Goal: Communication & Community: Connect with others

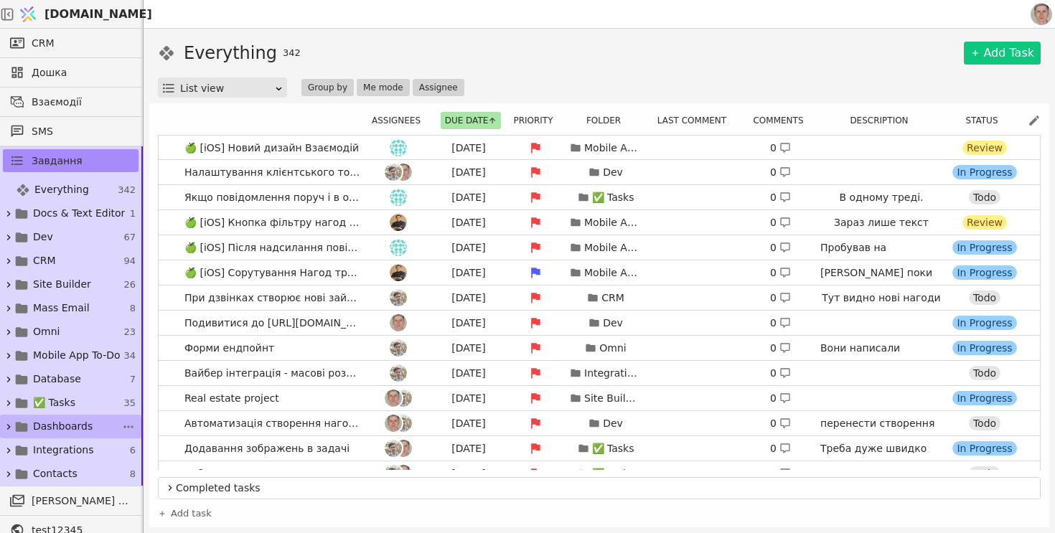
scroll to position [180, 0]
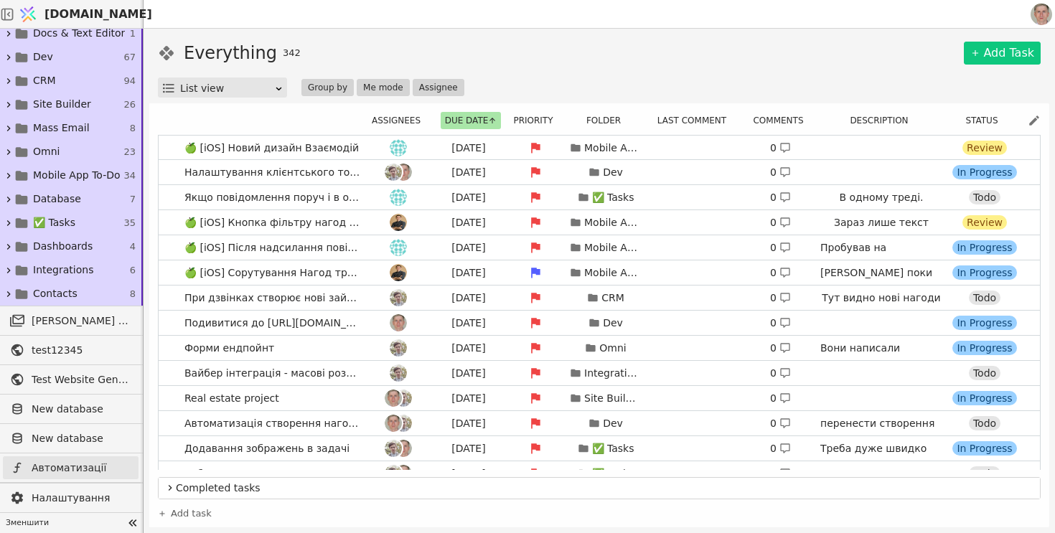
click at [83, 467] on span "Автоматизації" at bounding box center [82, 468] width 100 height 15
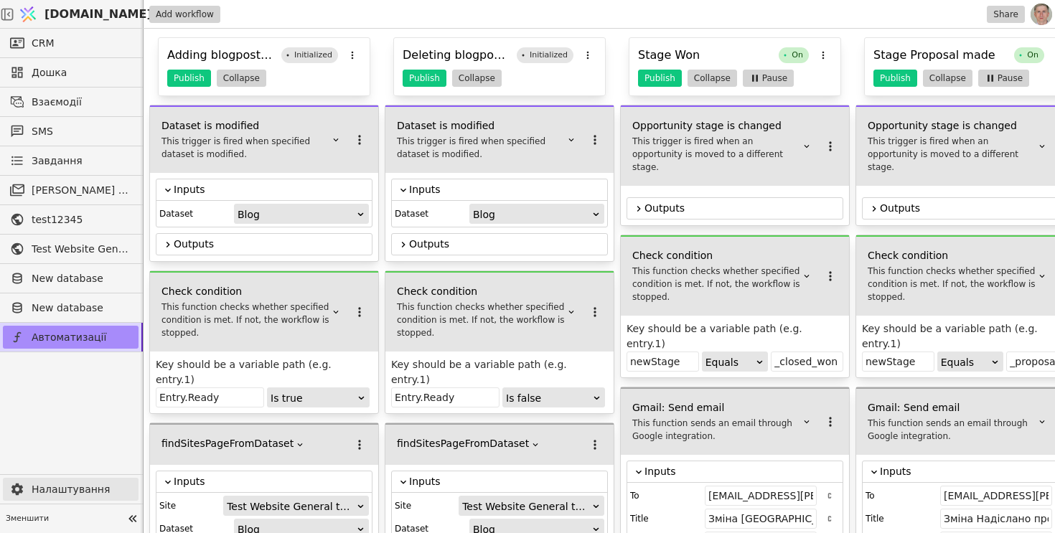
click at [83, 484] on span "Налаштування" at bounding box center [82, 489] width 100 height 15
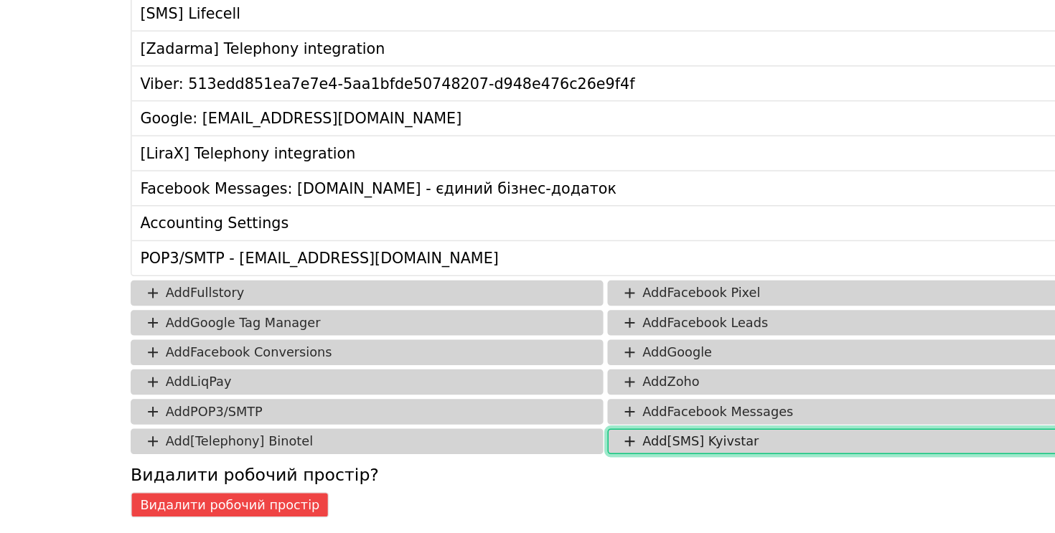
click at [682, 474] on button "Add [SMS] Kyivstar" at bounding box center [761, 470] width 320 height 17
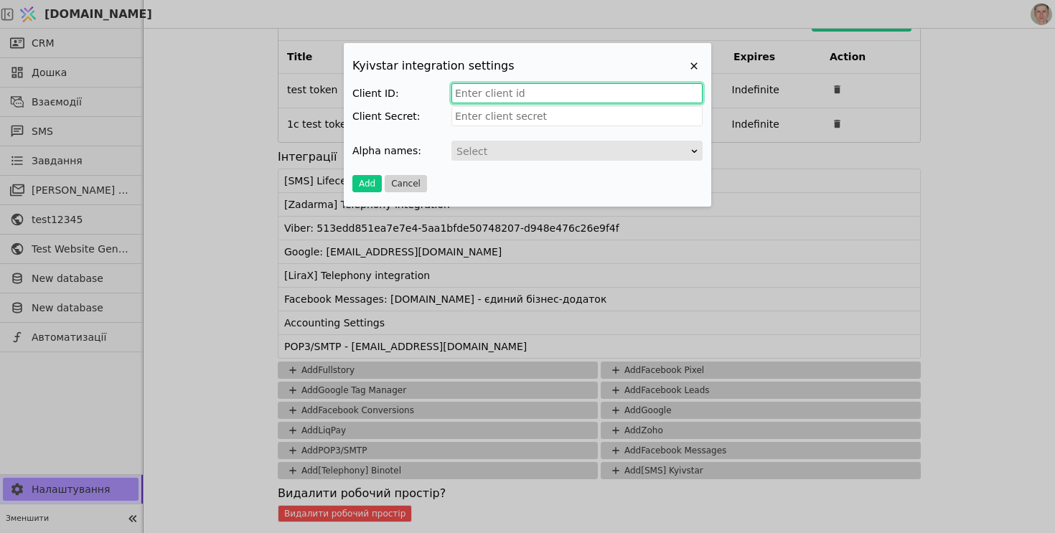
click at [544, 93] on input "Add Project" at bounding box center [576, 93] width 251 height 20
paste input "c957fd27-1e8e-44dd-8311-d1947150a907"
type input "c957fd27-1e8e-44dd-8311-d1947150a907"
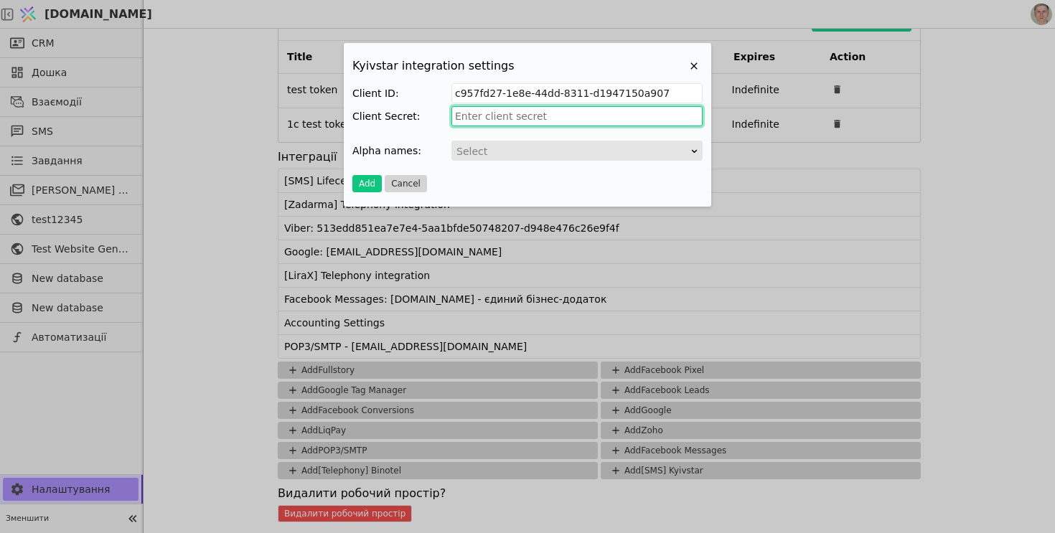
click at [512, 117] on input "Add Project" at bounding box center [576, 116] width 251 height 20
paste input "bZ~K5678Btk3.Na~_sBWvGpFi~"
type input "bZ~K5678Btk3.Na~_sBWvGpFi~"
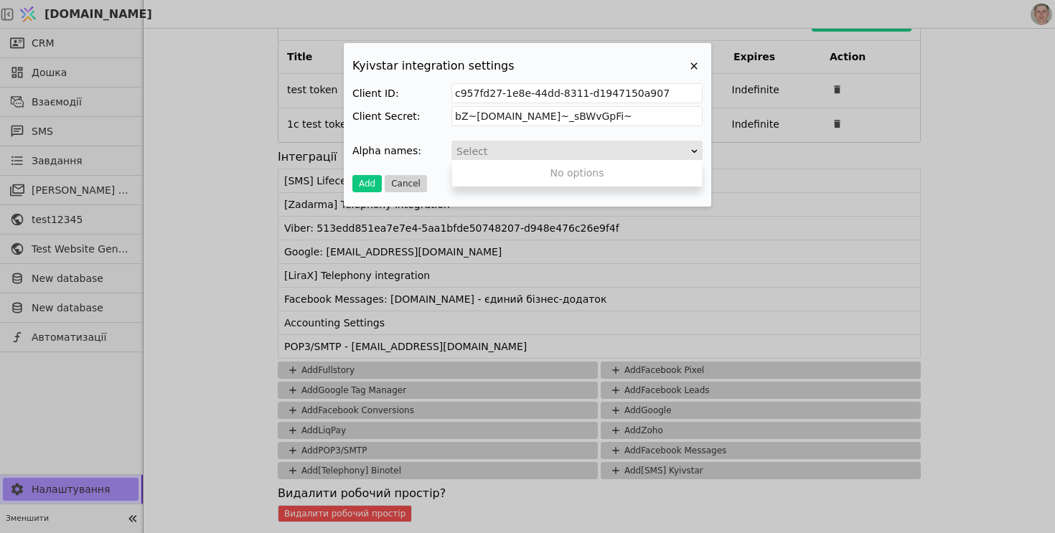
click at [532, 151] on div "Add Project" at bounding box center [572, 151] width 235 height 20
click at [515, 149] on div "Add Project" at bounding box center [572, 151] width 235 height 20
paste input "Metalica"
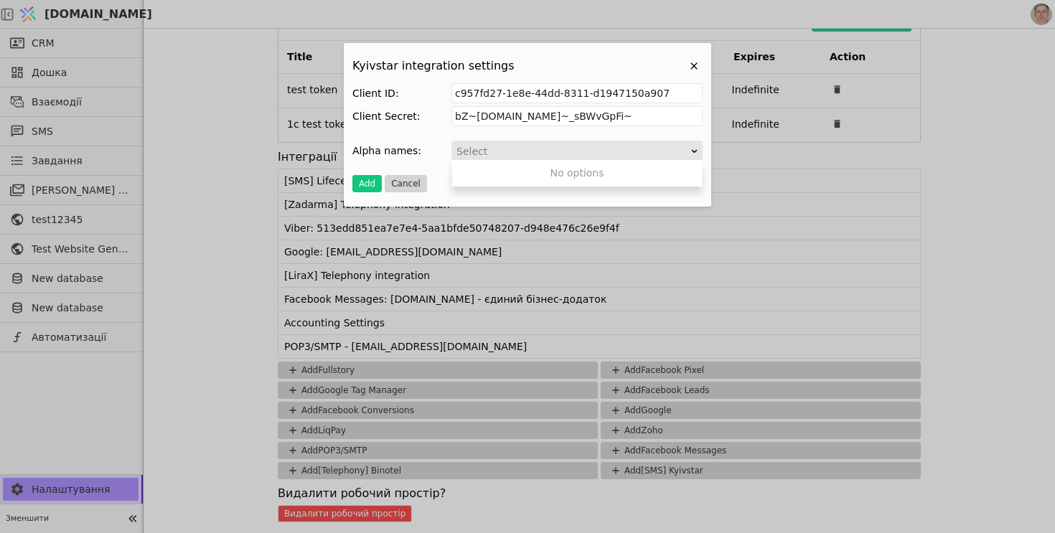
type input "Metalica"
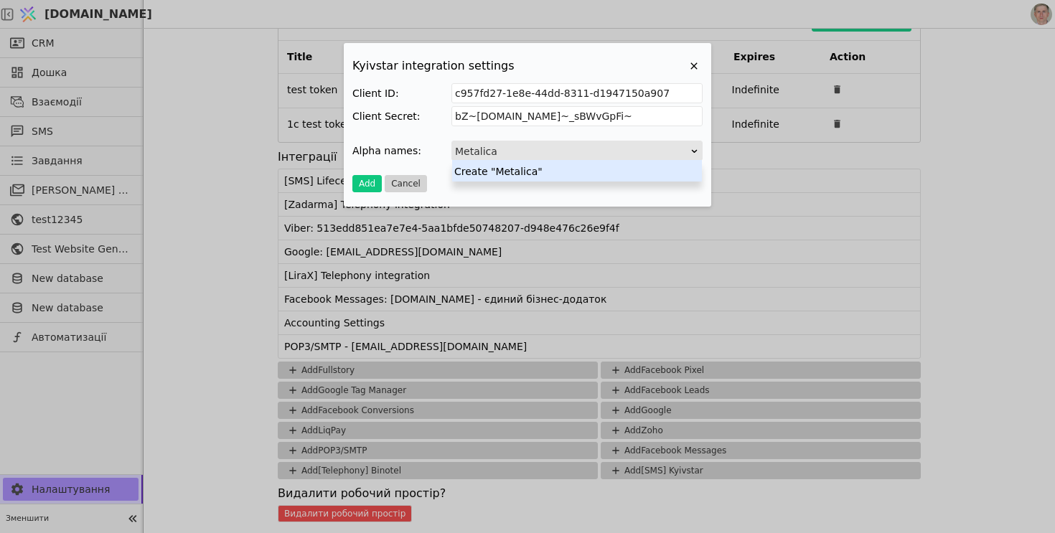
click at [532, 173] on div "Create "Metalica"" at bounding box center [577, 171] width 250 height 22
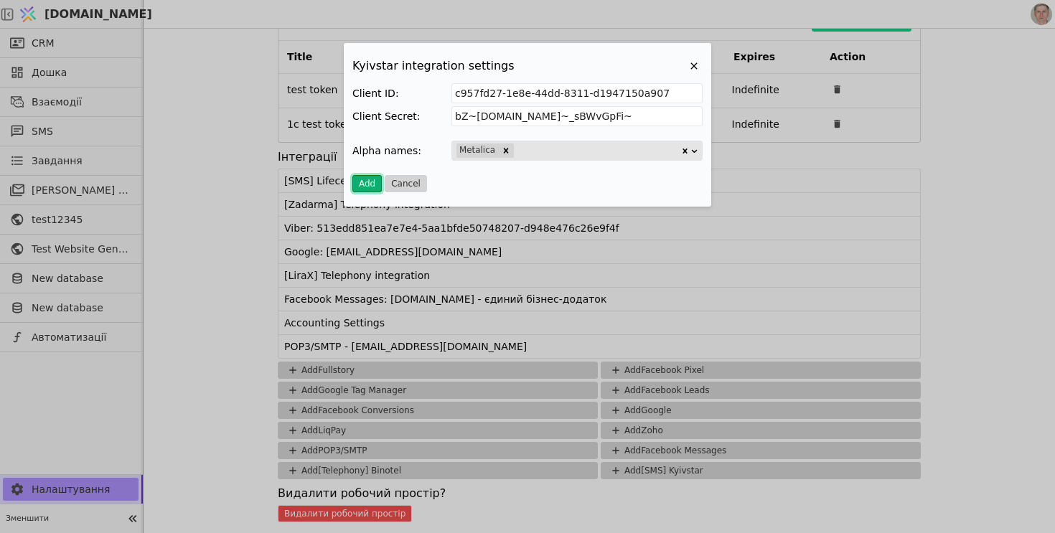
click at [365, 182] on button "Add" at bounding box center [366, 183] width 29 height 17
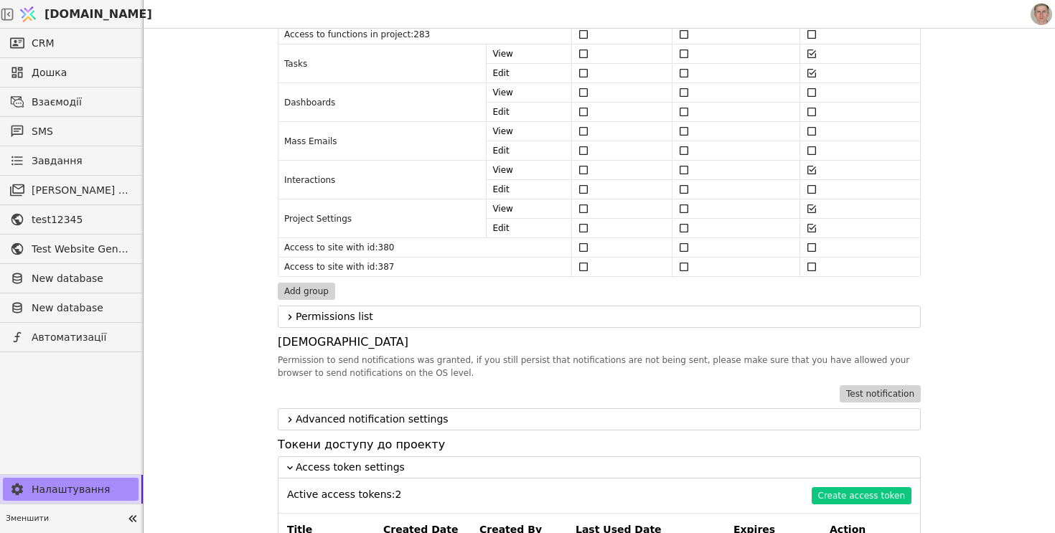
scroll to position [1233, 0]
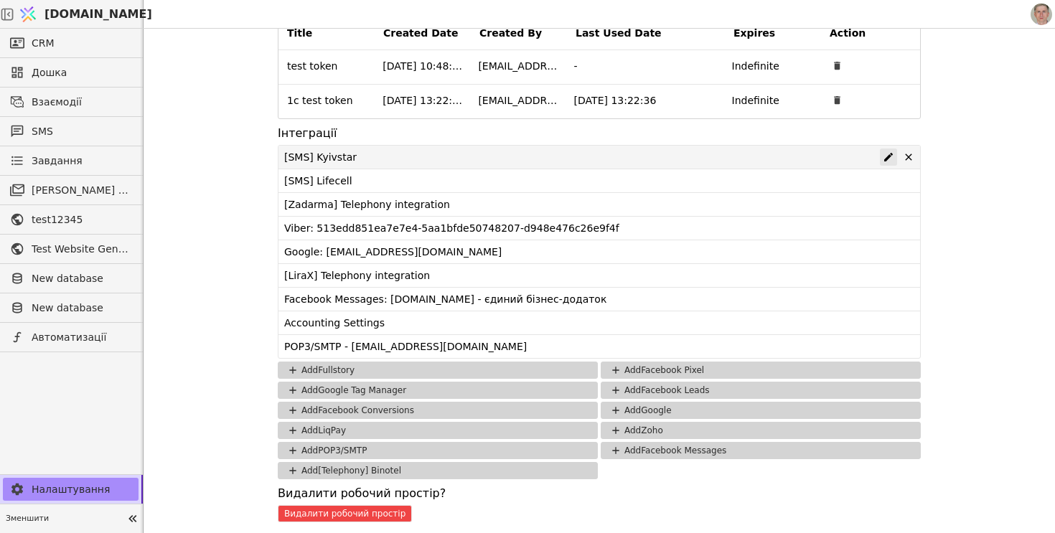
click at [889, 157] on icon at bounding box center [888, 157] width 9 height 9
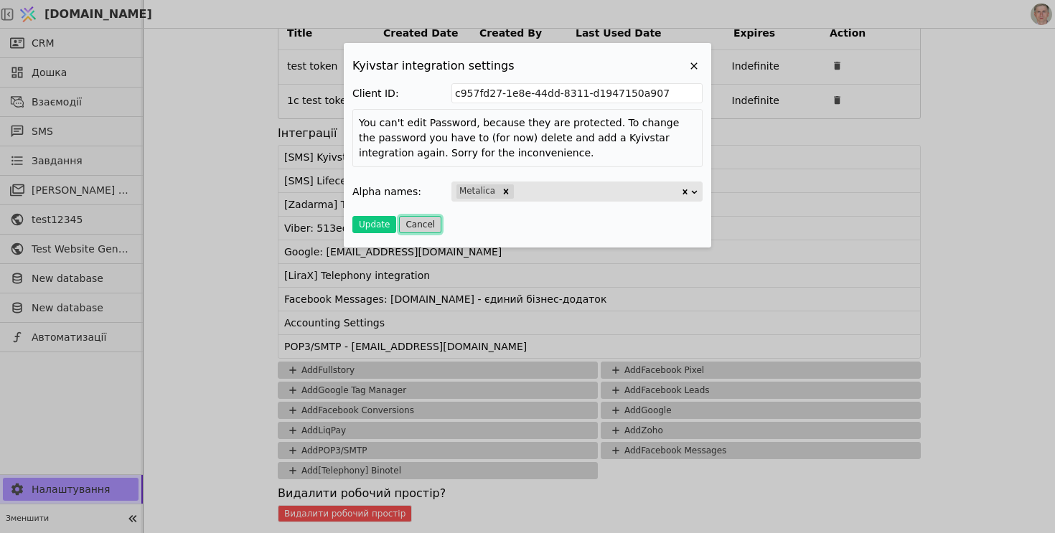
click at [423, 224] on button "Cancel" at bounding box center [420, 224] width 42 height 17
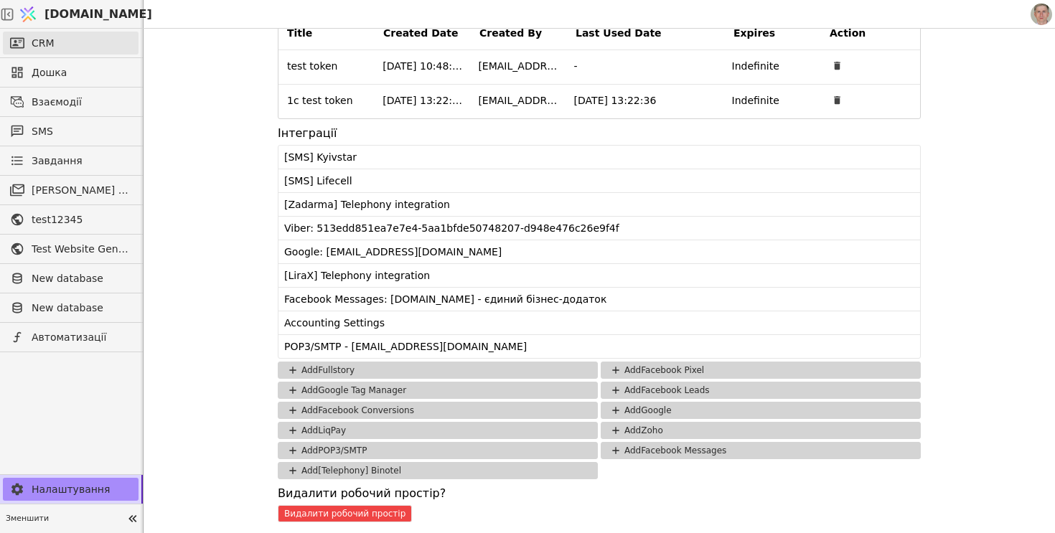
click at [67, 37] on link "CRM" at bounding box center [71, 43] width 136 height 23
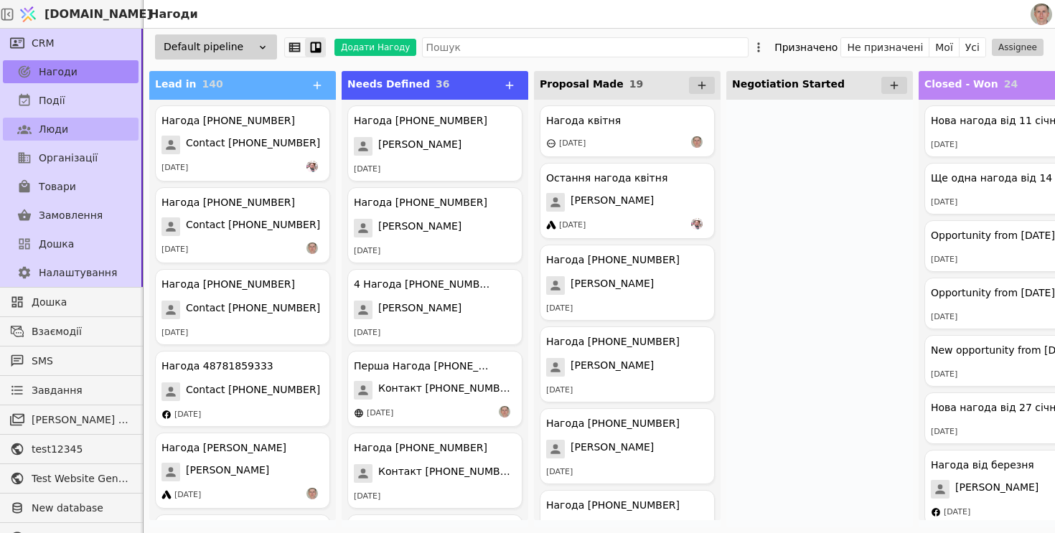
click at [77, 132] on link "Люди" at bounding box center [71, 129] width 136 height 23
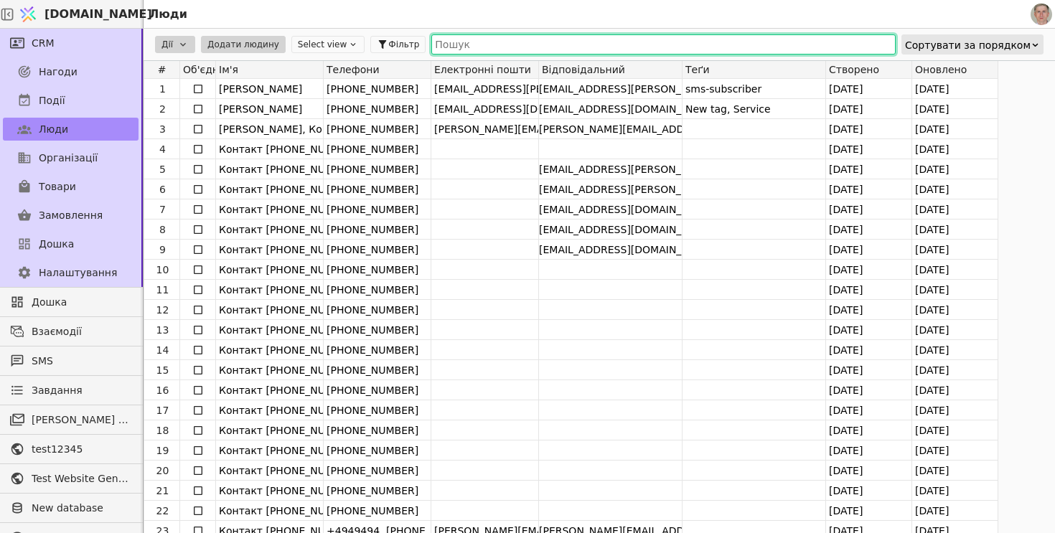
click at [490, 47] on input "text" at bounding box center [663, 44] width 464 height 20
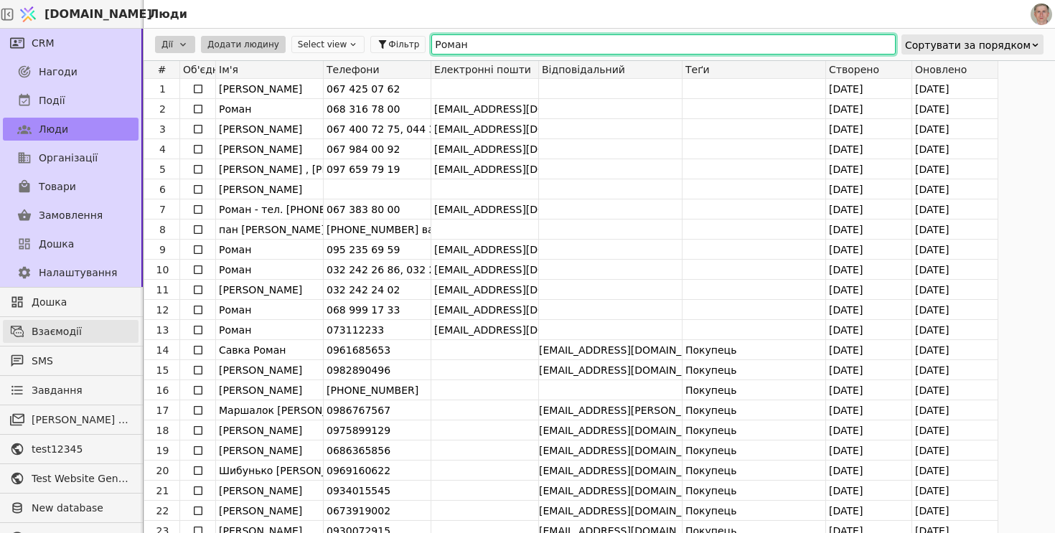
type input "Роман"
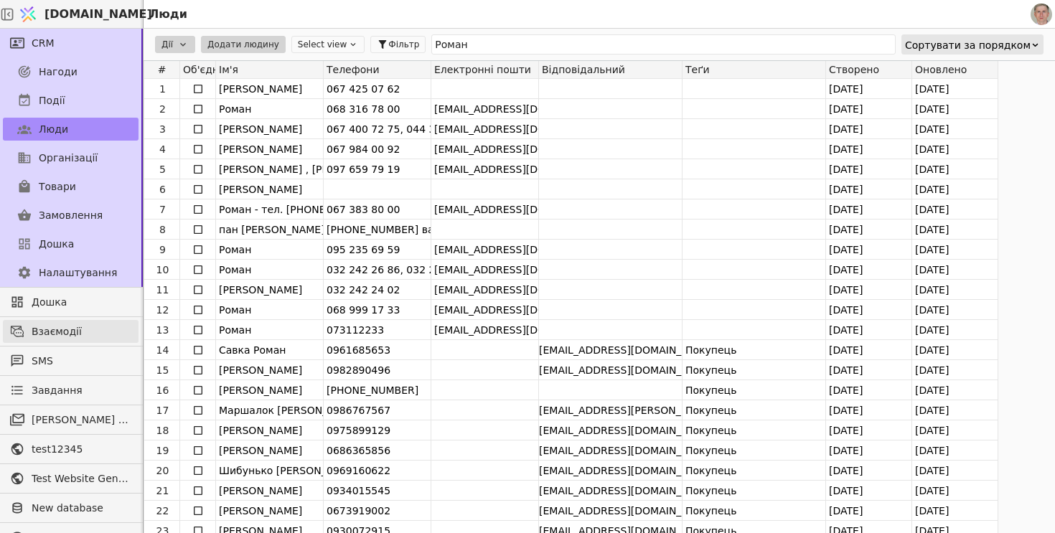
click at [75, 329] on span "Взаємодії" at bounding box center [82, 331] width 100 height 15
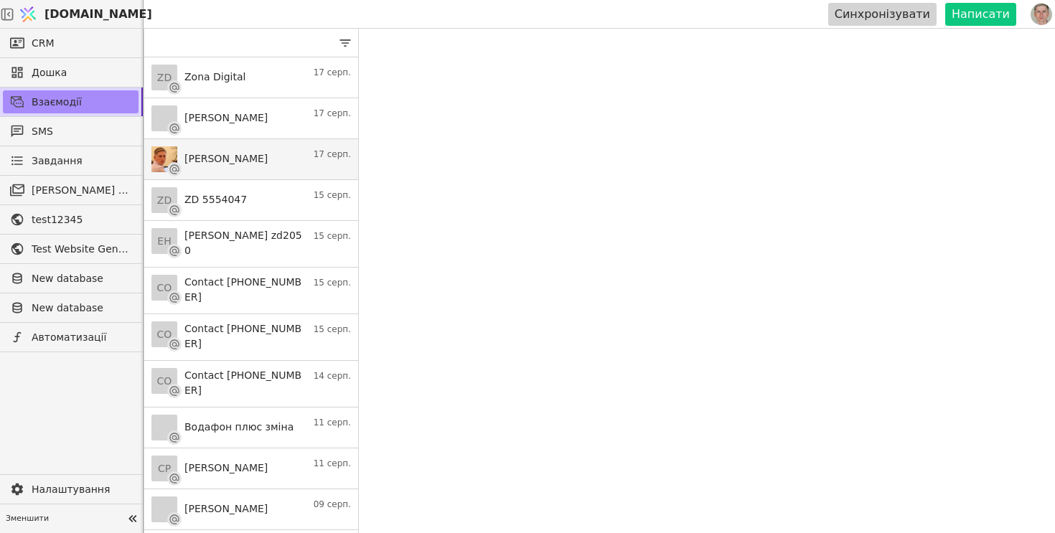
click at [249, 154] on link "Roman S 17 серп." at bounding box center [251, 159] width 214 height 41
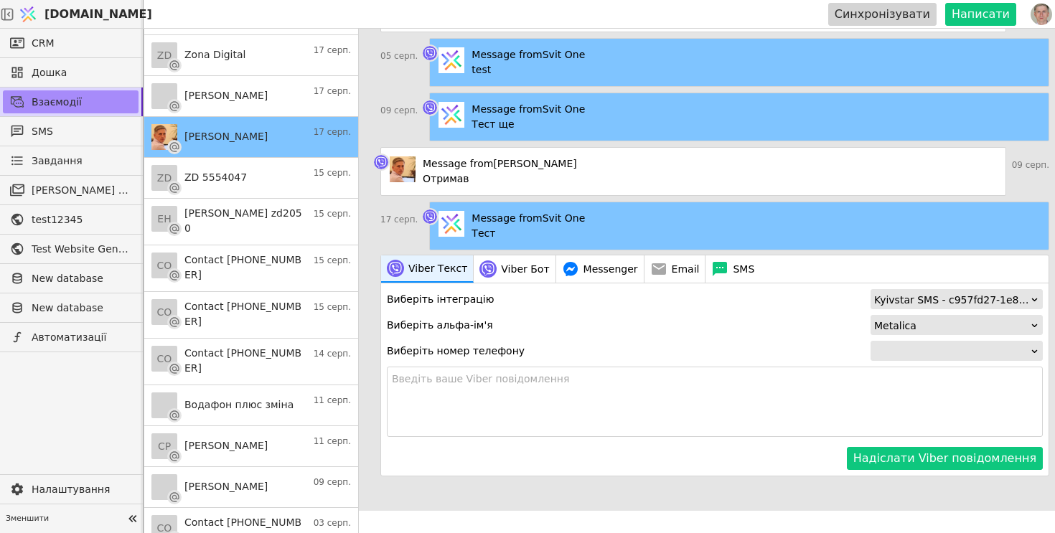
scroll to position [29, 0]
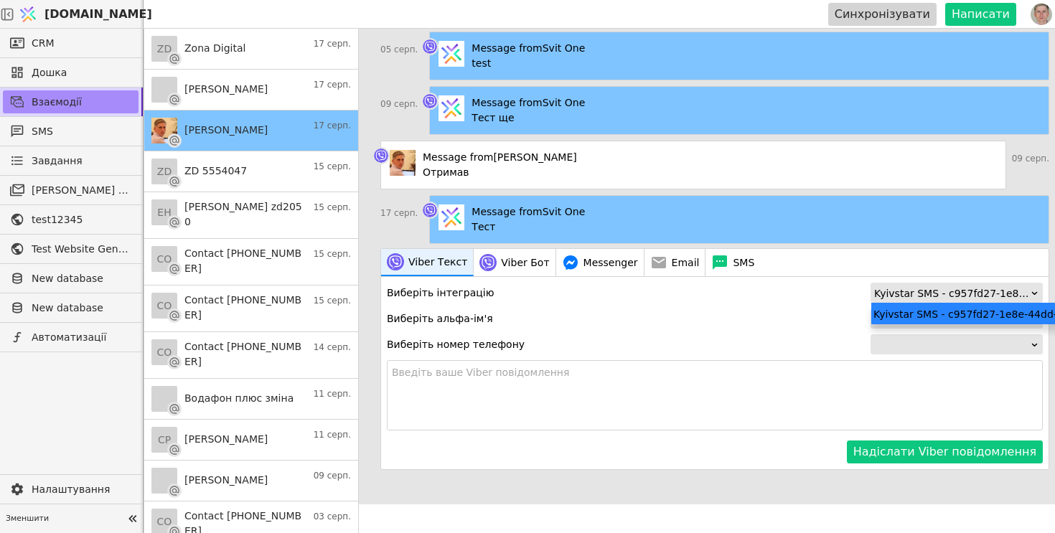
click at [905, 288] on div "Kyivstar SMS - c957fd27-1e8e-44dd-8311-d1947150a907" at bounding box center [952, 293] width 156 height 20
click at [902, 317] on div "Metalica" at bounding box center [952, 319] width 156 height 20
click at [899, 346] on div at bounding box center [952, 345] width 156 height 20
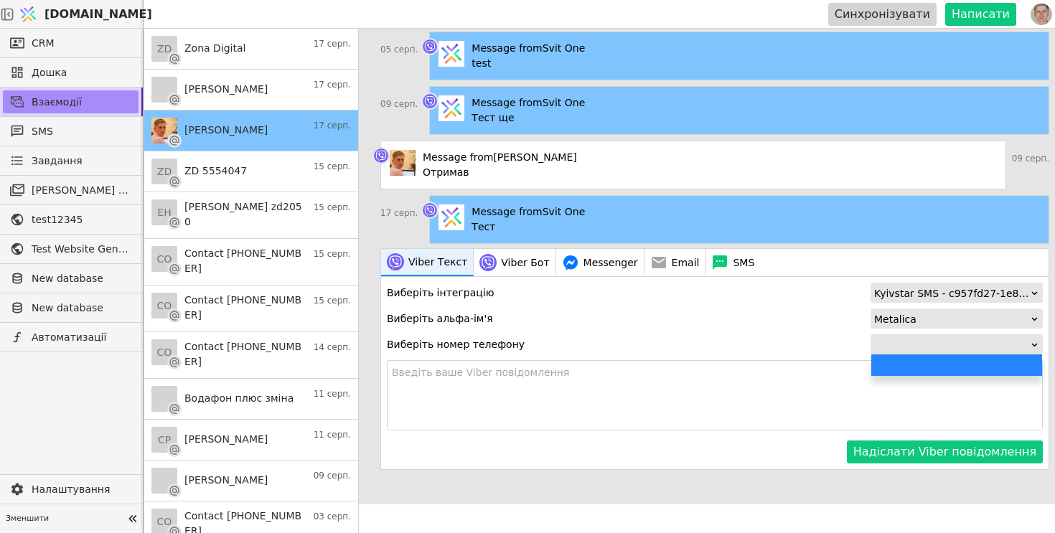
click at [899, 346] on div at bounding box center [952, 345] width 156 height 20
click at [921, 346] on div at bounding box center [952, 345] width 156 height 20
click at [907, 351] on div at bounding box center [952, 345] width 156 height 20
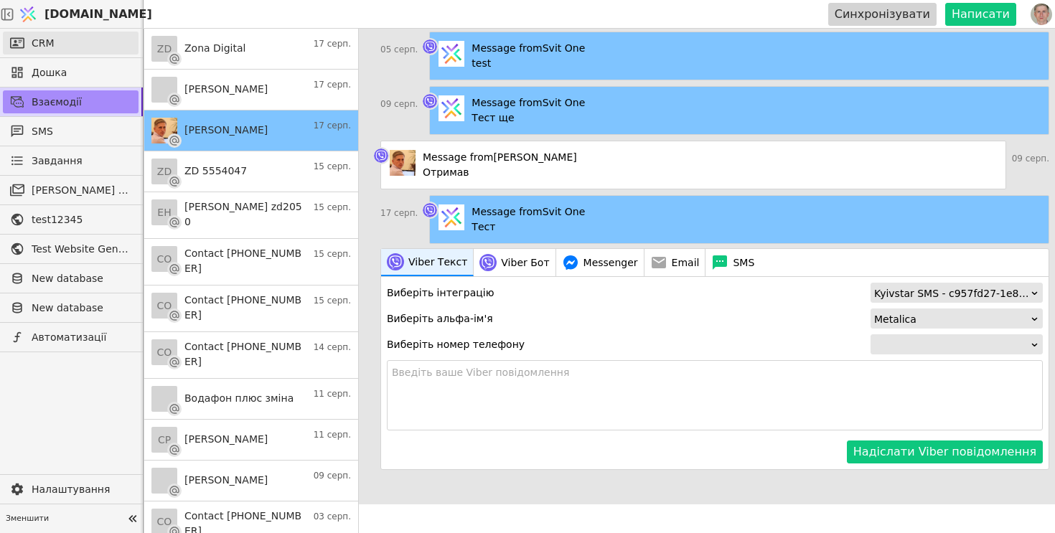
click at [44, 45] on span "CRM" at bounding box center [43, 43] width 23 height 15
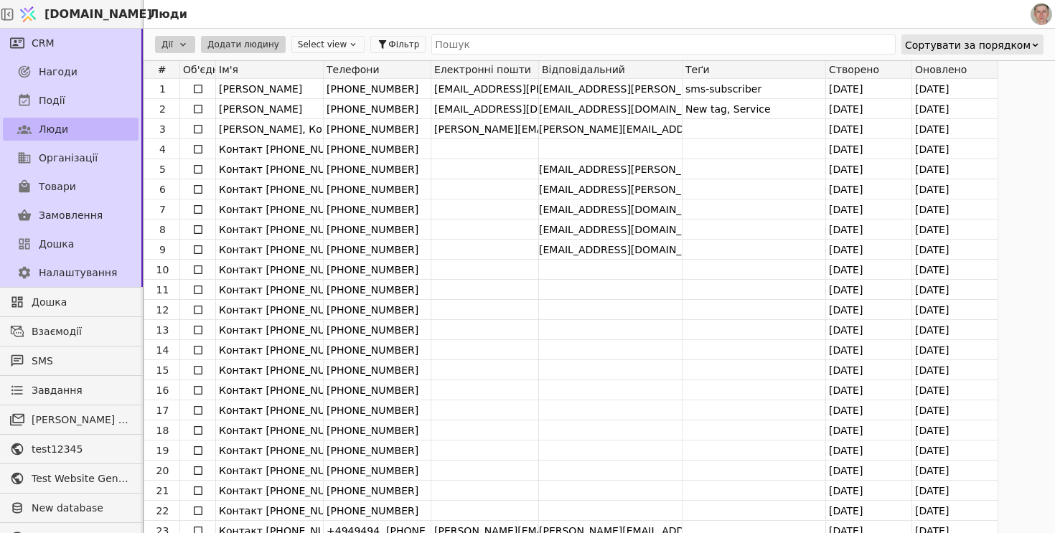
click at [84, 120] on link "Люди" at bounding box center [71, 129] width 136 height 23
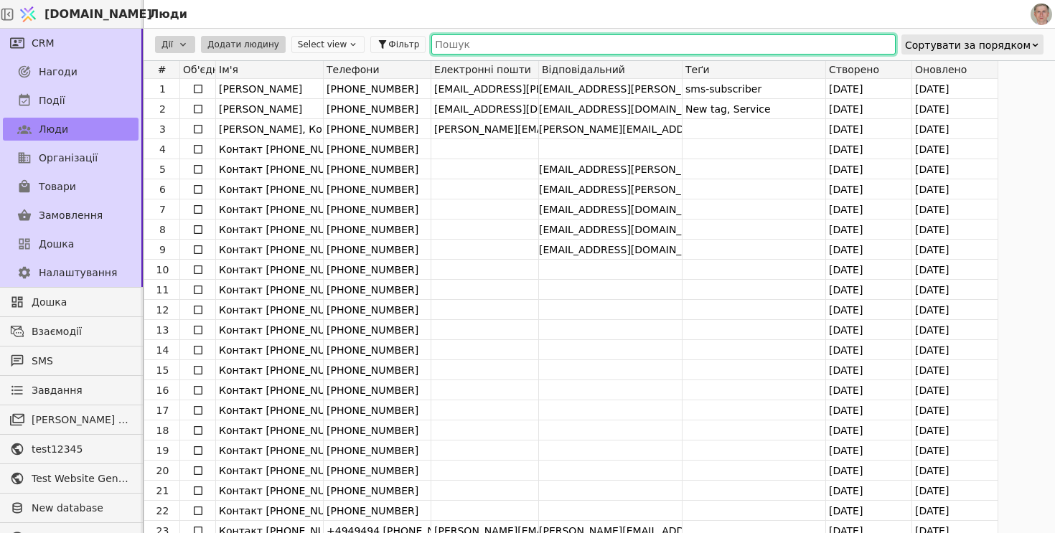
click at [487, 47] on input "text" at bounding box center [663, 44] width 464 height 20
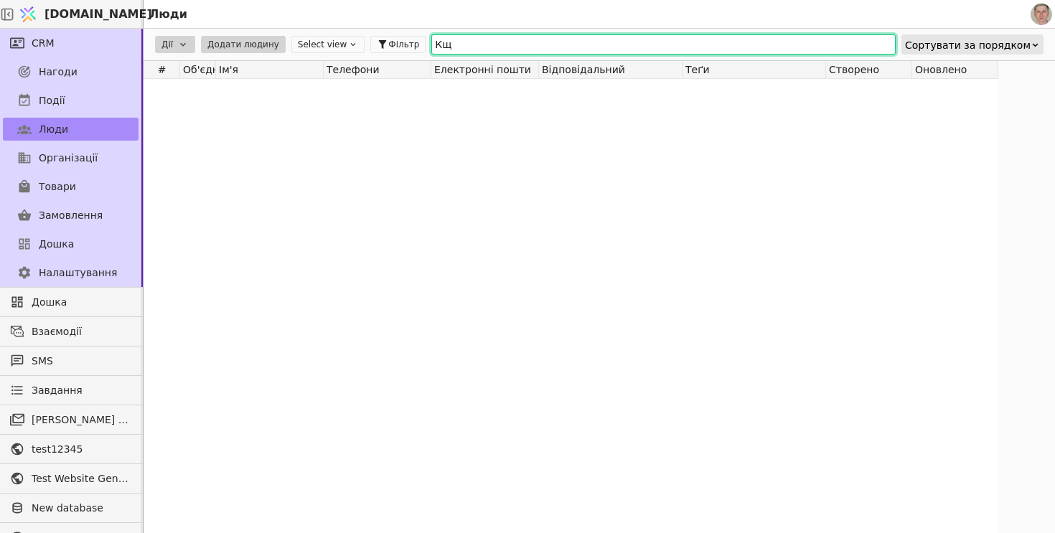
type input "К"
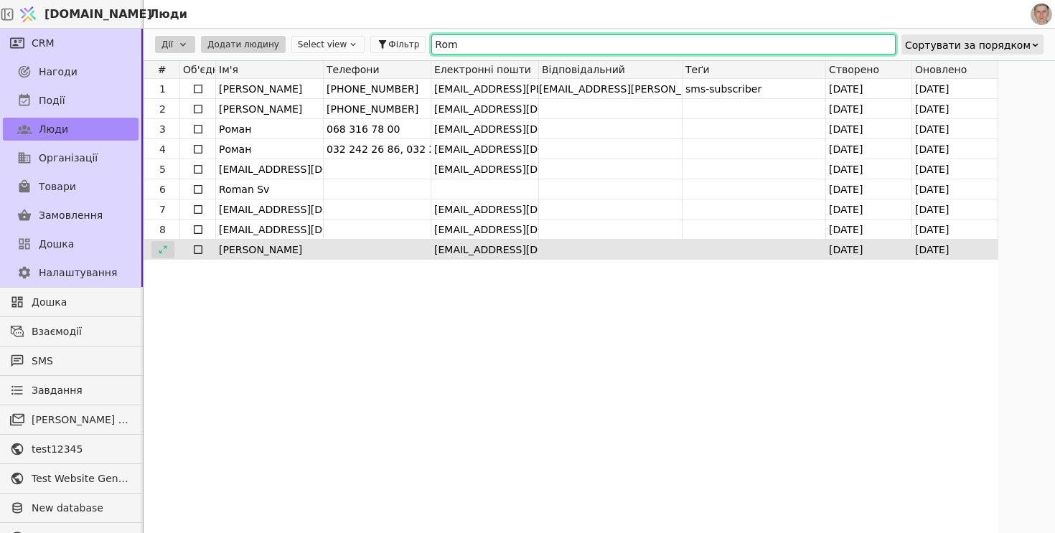
type input "Rom"
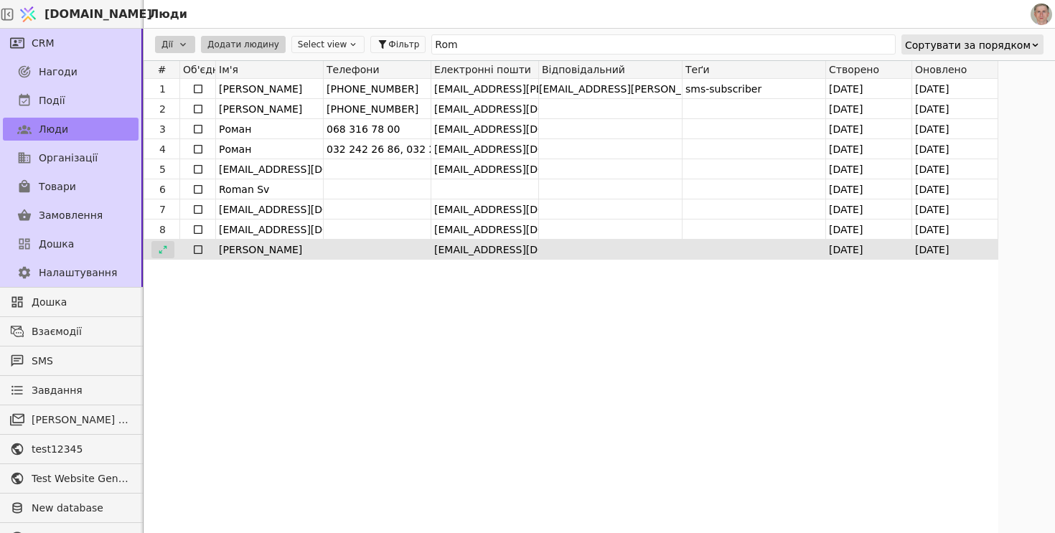
click at [161, 246] on icon at bounding box center [163, 250] width 10 height 10
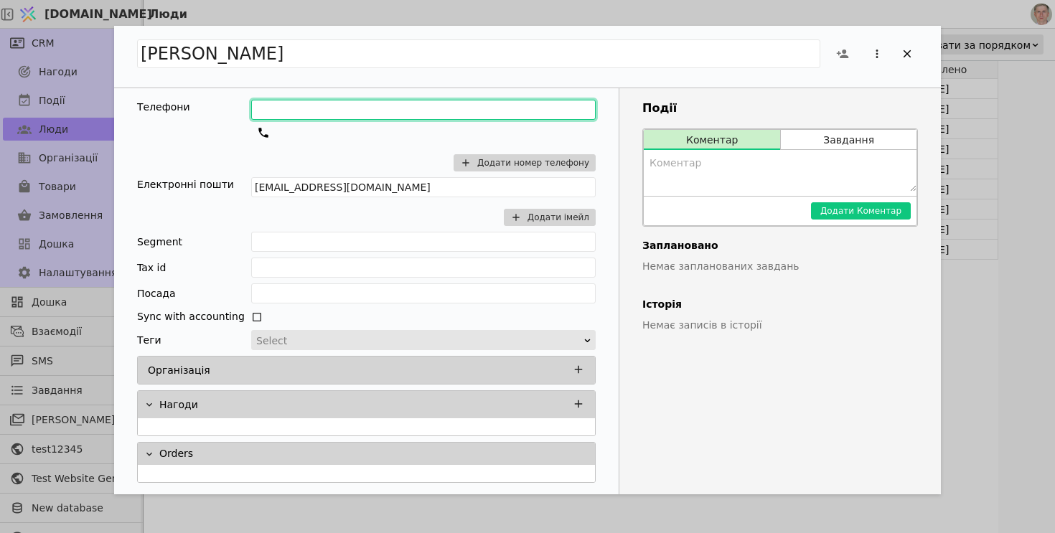
click at [297, 108] on input "Add Opportunity" at bounding box center [423, 110] width 344 height 20
type input "+380633343494"
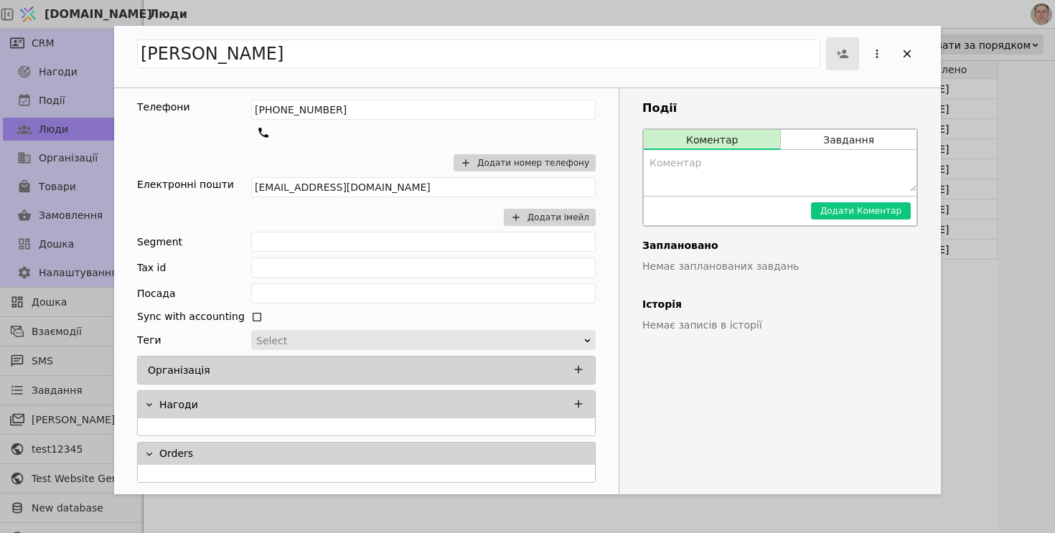
click at [842, 57] on icon "Add Opportunity" at bounding box center [843, 54] width 12 height 9
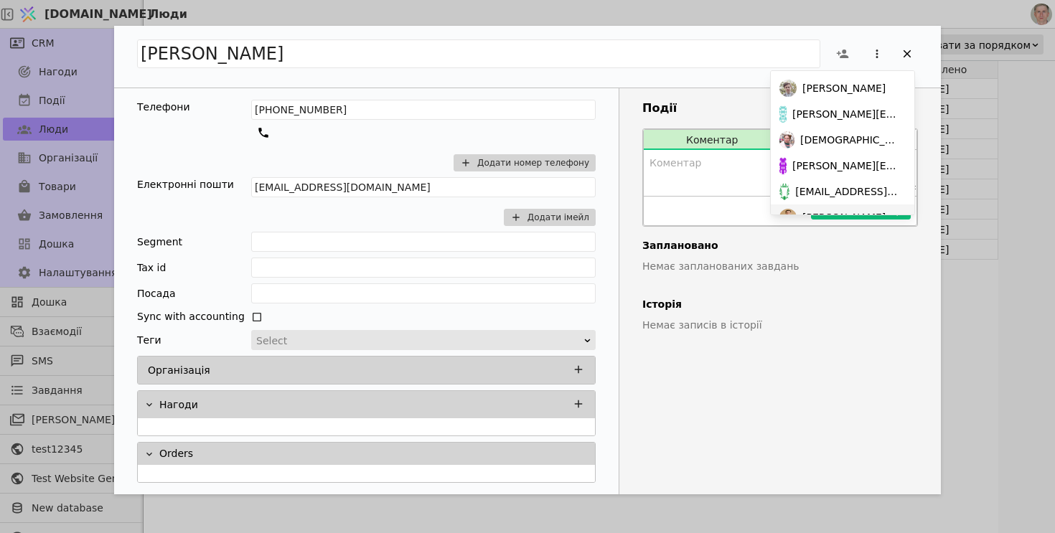
click at [822, 210] on span "Oleksandr Honcharenko" at bounding box center [843, 217] width 83 height 15
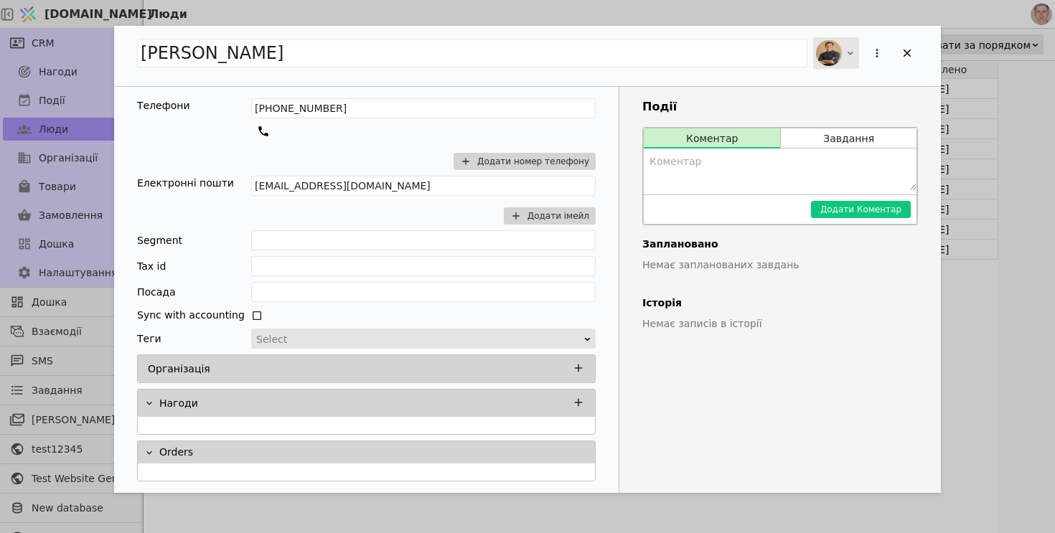
click at [845, 63] on div "Add Opportunity" at bounding box center [836, 53] width 46 height 32
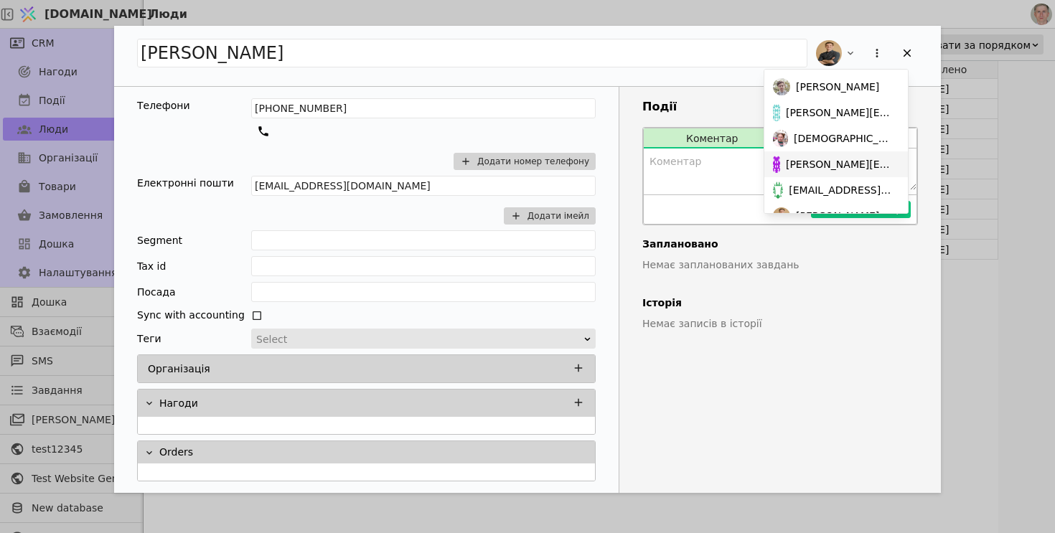
scroll to position [72, 0]
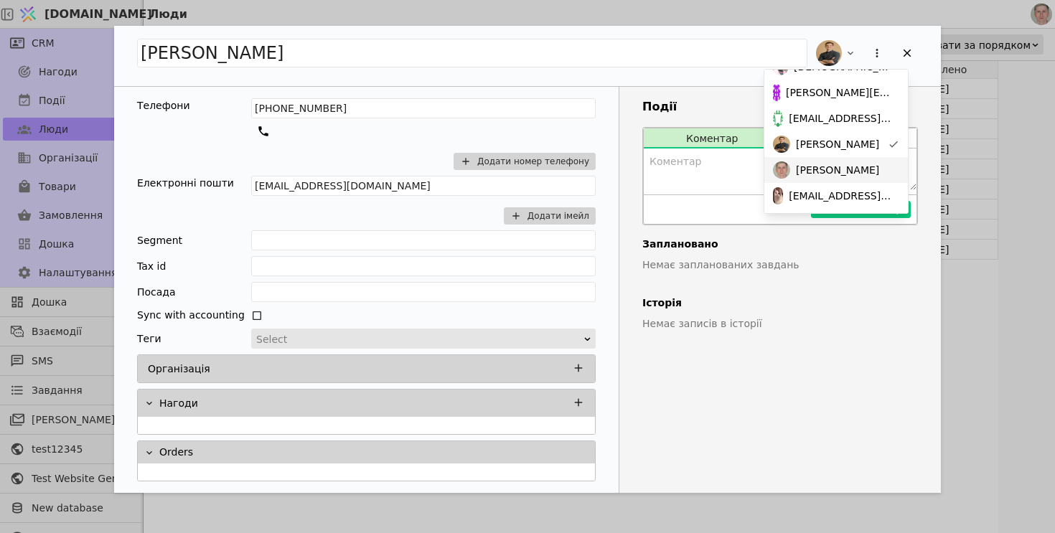
click at [822, 179] on div "Роман Svystun" at bounding box center [836, 170] width 144 height 26
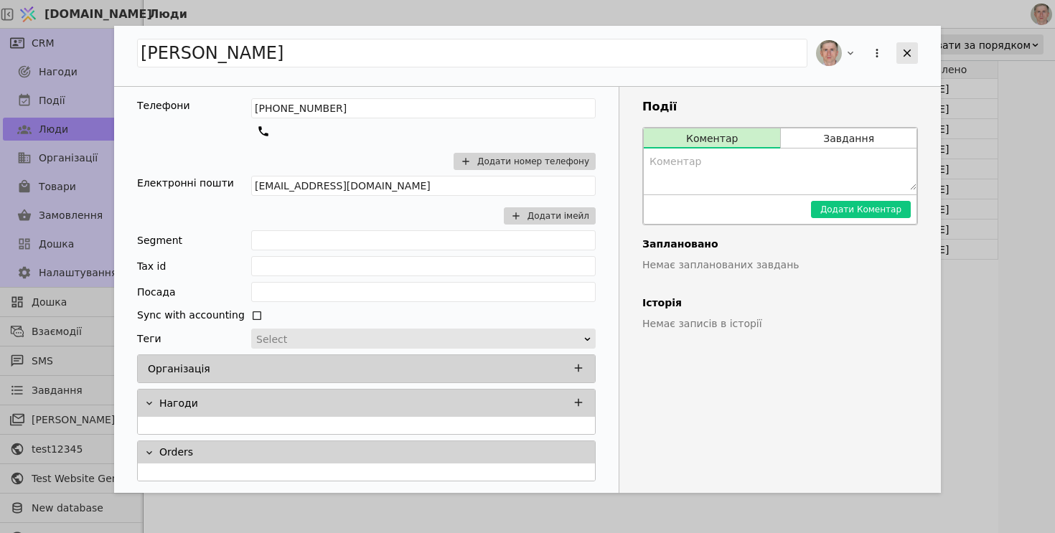
click at [905, 52] on icon "Add Opportunity" at bounding box center [907, 53] width 13 height 13
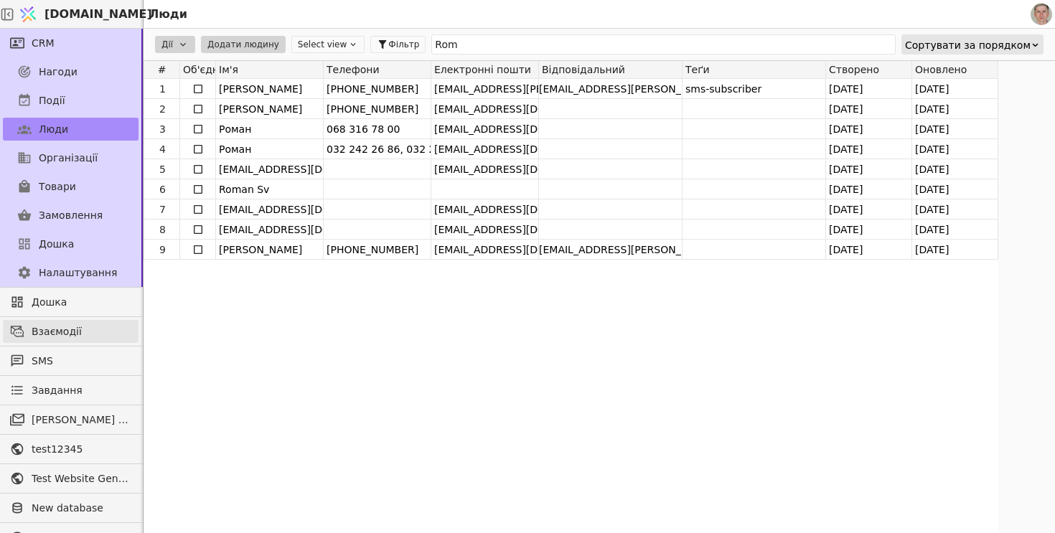
click at [94, 332] on span "Взаємодії" at bounding box center [82, 331] width 100 height 15
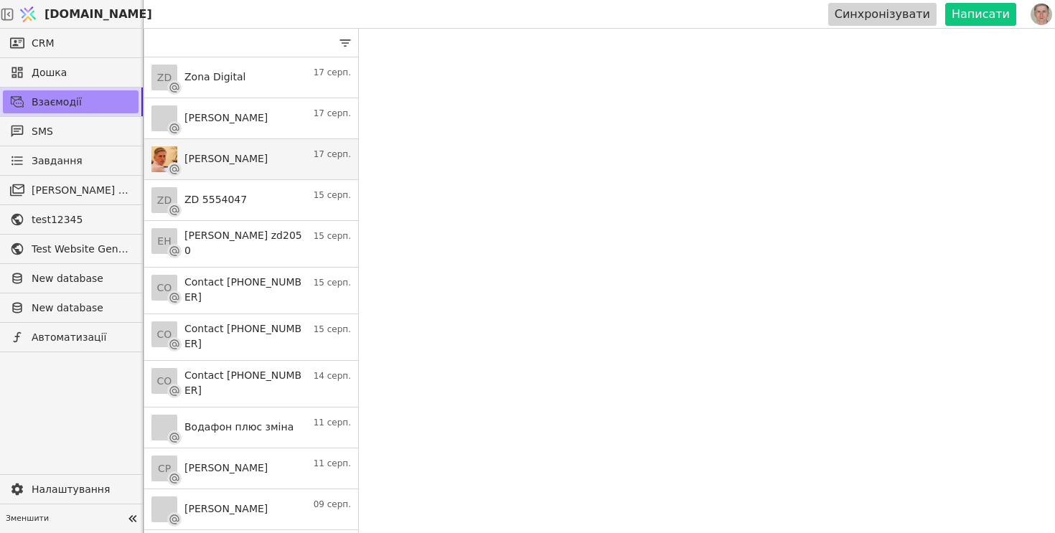
click at [288, 154] on link "Roman S 17 серп." at bounding box center [251, 159] width 214 height 41
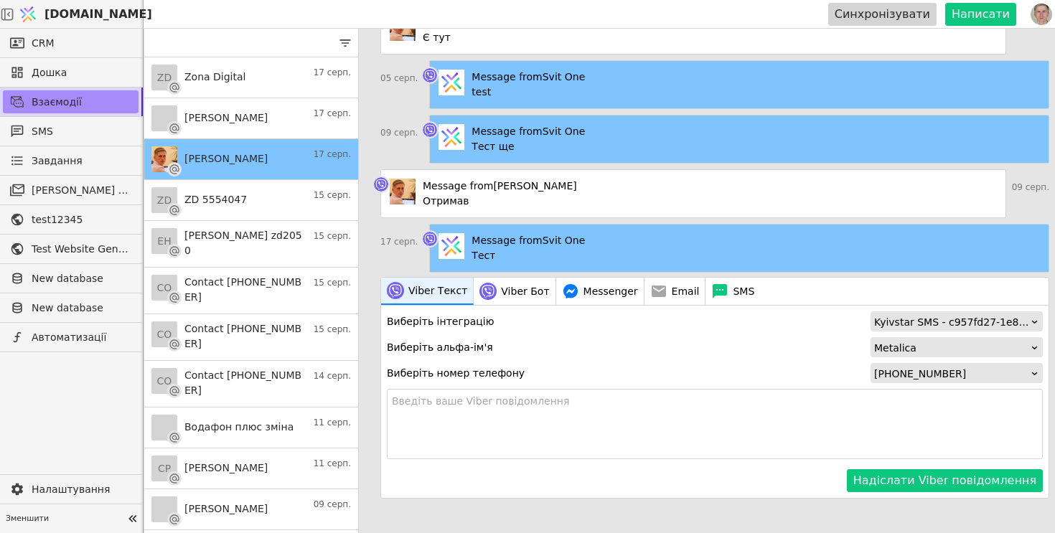
scroll to position [29, 0]
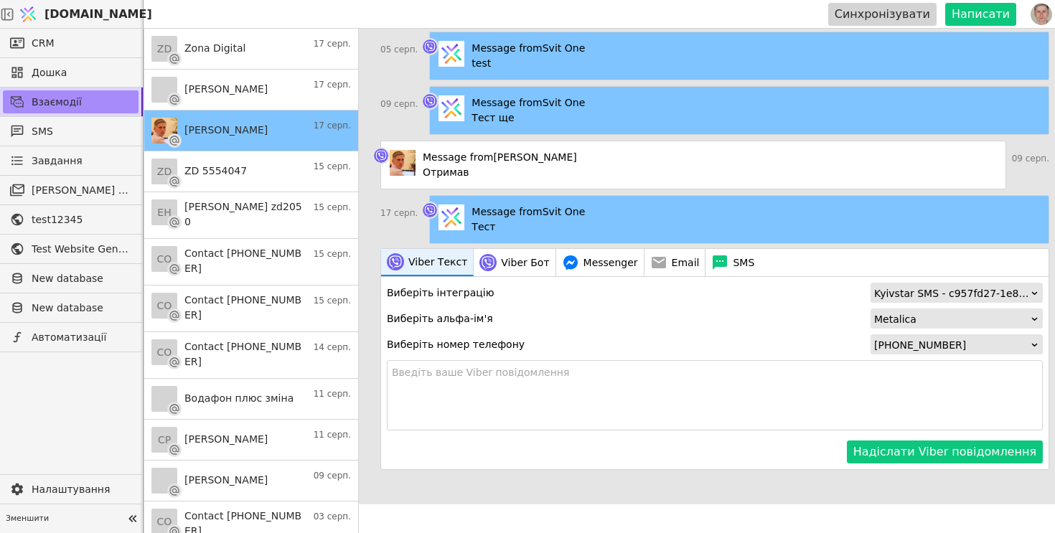
click at [489, 399] on textarea at bounding box center [715, 395] width 656 height 70
type textarea "N"
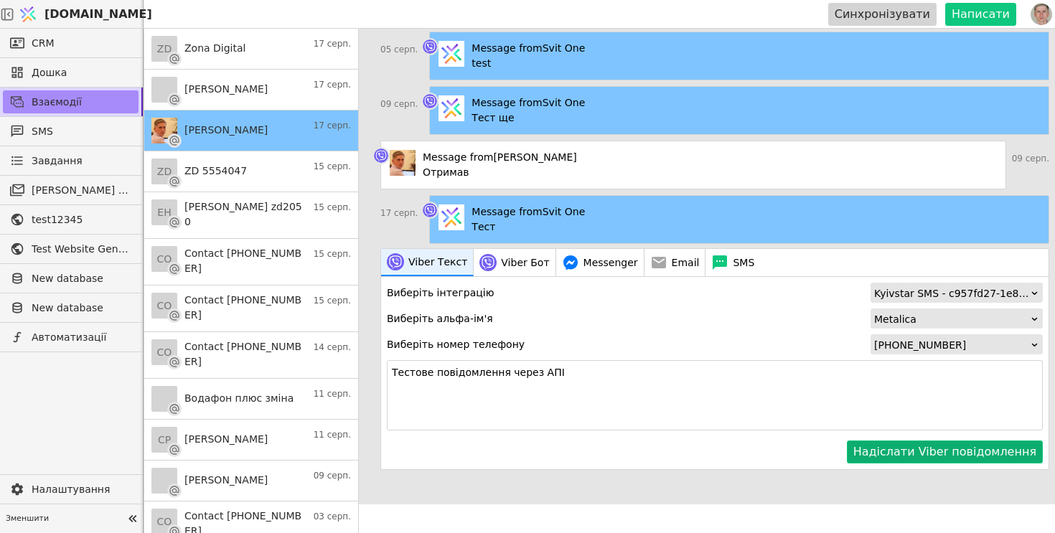
type textarea "Тестове повідомлення через АПІ"
click at [903, 454] on button "Надіслати Viber повідомлення" at bounding box center [945, 452] width 196 height 23
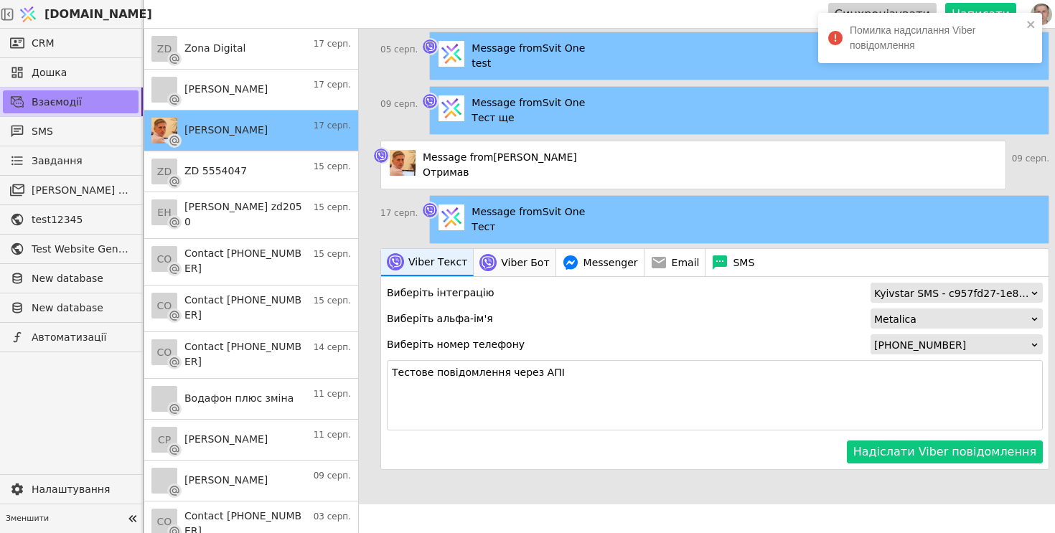
click at [526, 260] on span "Viber Бот" at bounding box center [525, 262] width 48 height 15
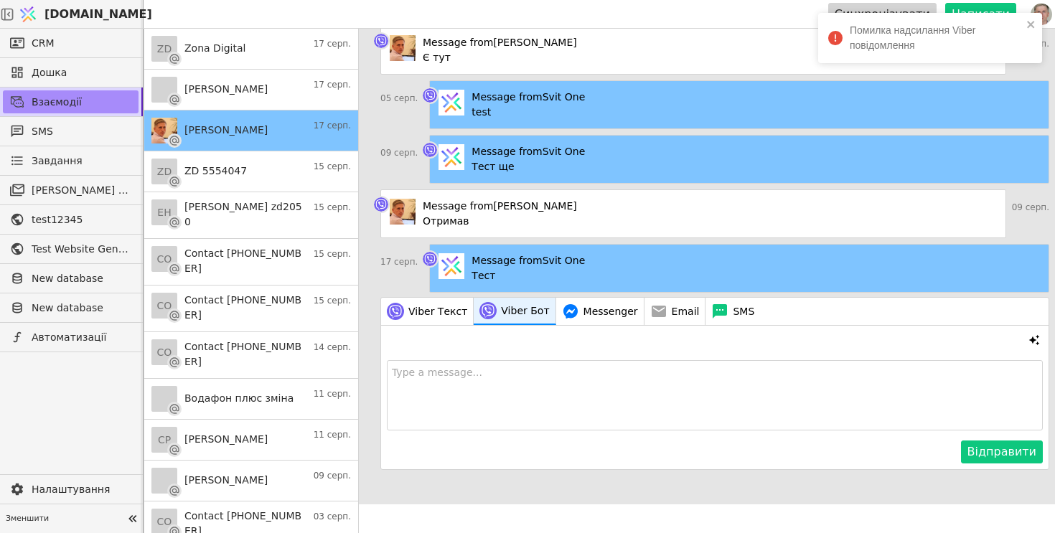
click at [564, 388] on textarea at bounding box center [715, 395] width 656 height 70
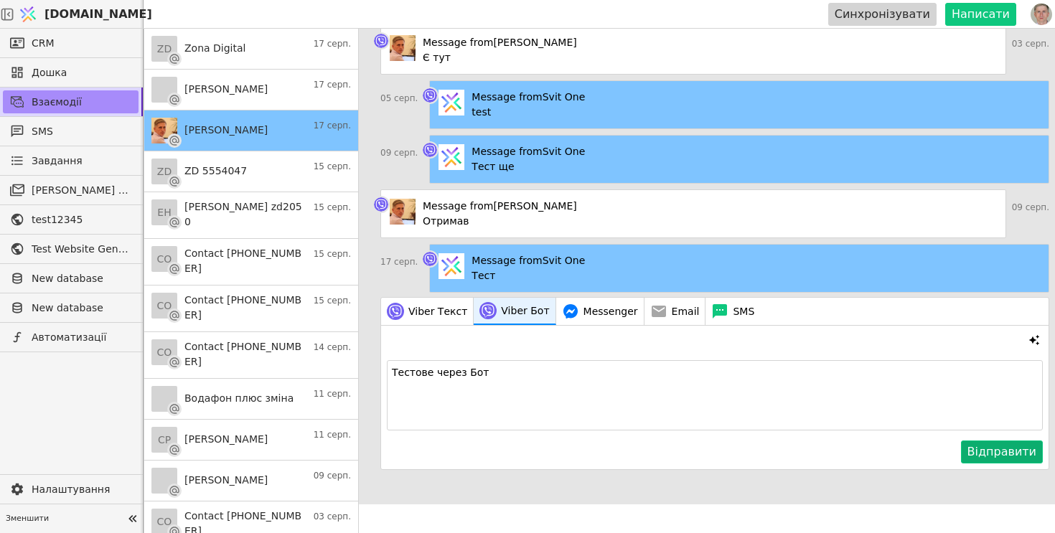
type textarea "Тестове через Бот"
click at [1003, 450] on button "Відправити" at bounding box center [1002, 452] width 82 height 23
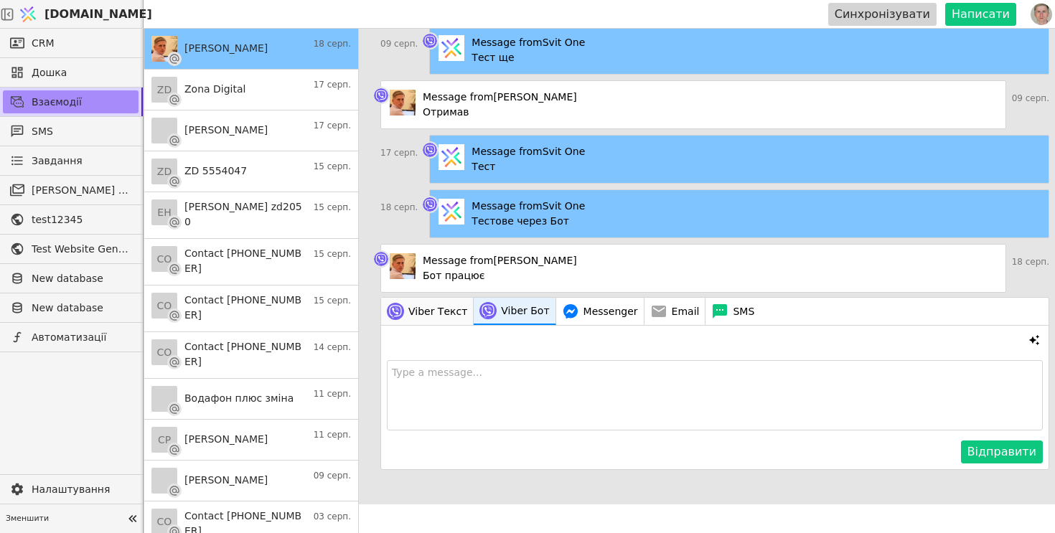
click at [443, 304] on span "Viber Текст" at bounding box center [437, 311] width 59 height 15
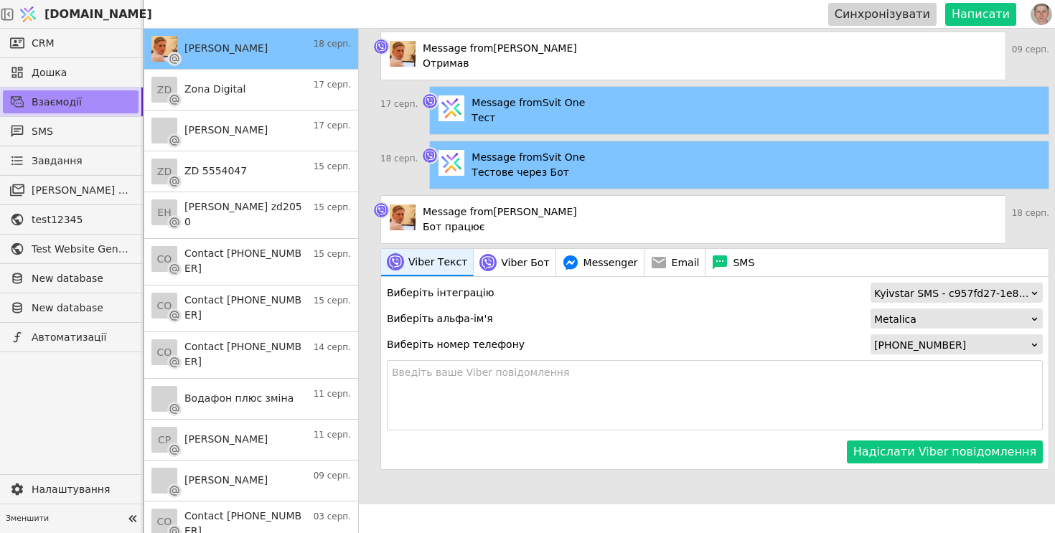
click at [894, 295] on div "Kyivstar SMS - c957fd27-1e8e-44dd-8311-d1947150a907" at bounding box center [952, 293] width 156 height 20
click at [894, 313] on div "Metalica" at bounding box center [952, 319] width 156 height 20
click at [909, 285] on div "Kyivstar SMS - c957fd27-1e8e-44dd-8311-d1947150a907" at bounding box center [952, 293] width 156 height 20
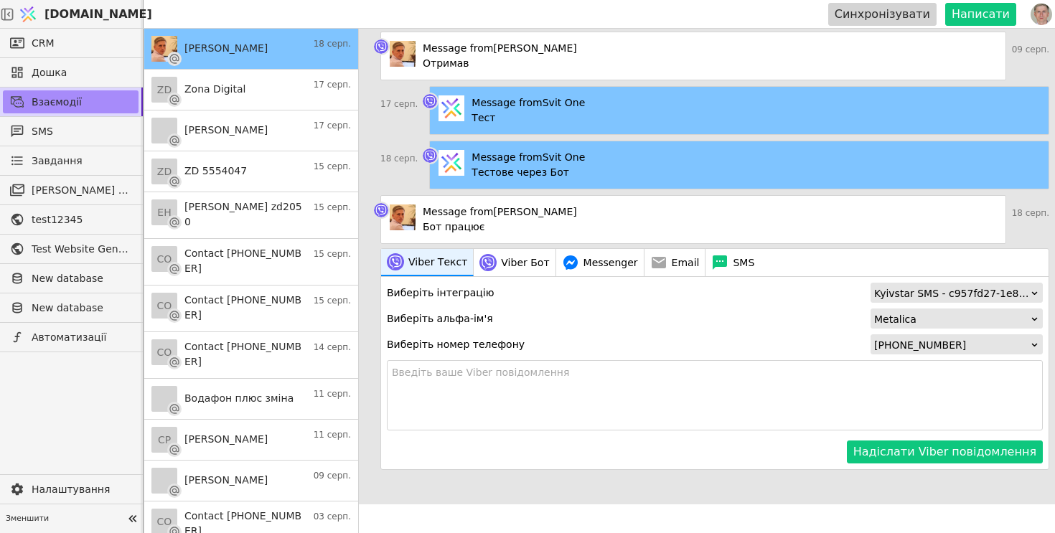
click at [909, 285] on div "Kyivstar SMS - c957fd27-1e8e-44dd-8311-d1947150a907" at bounding box center [952, 293] width 156 height 20
click at [896, 360] on textarea at bounding box center [715, 395] width 656 height 70
click at [907, 339] on div "+380633343494" at bounding box center [952, 345] width 156 height 20
click at [784, 329] on div "Виберіть інтеграцію Kyivstar SMS - c957fd27-1e8e-44dd-8311-d1947150a907 Виберіт…" at bounding box center [715, 373] width 656 height 181
click at [80, 50] on link "CRM" at bounding box center [71, 43] width 136 height 23
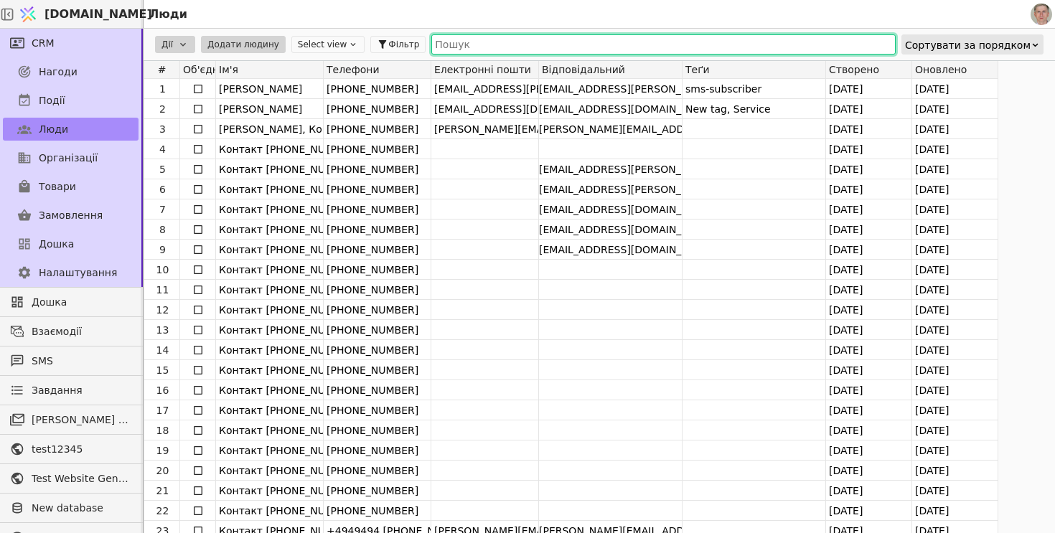
click at [611, 43] on input "text" at bounding box center [663, 44] width 464 height 20
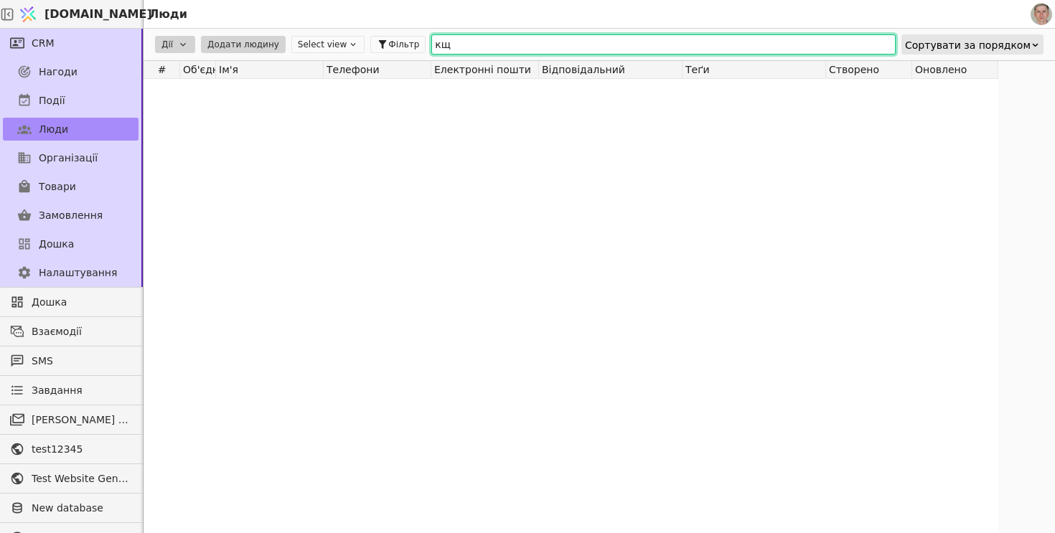
type input "к"
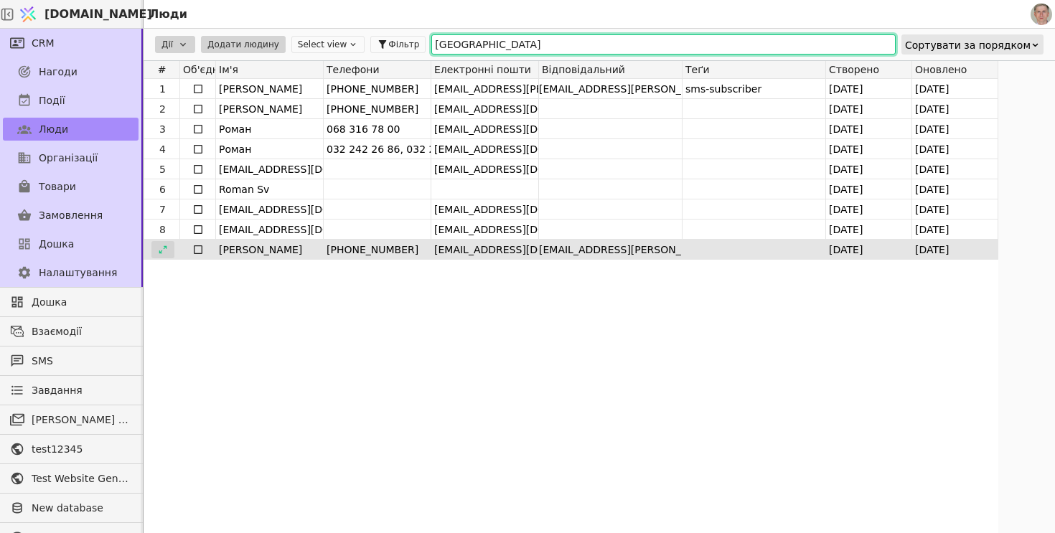
type input "roma"
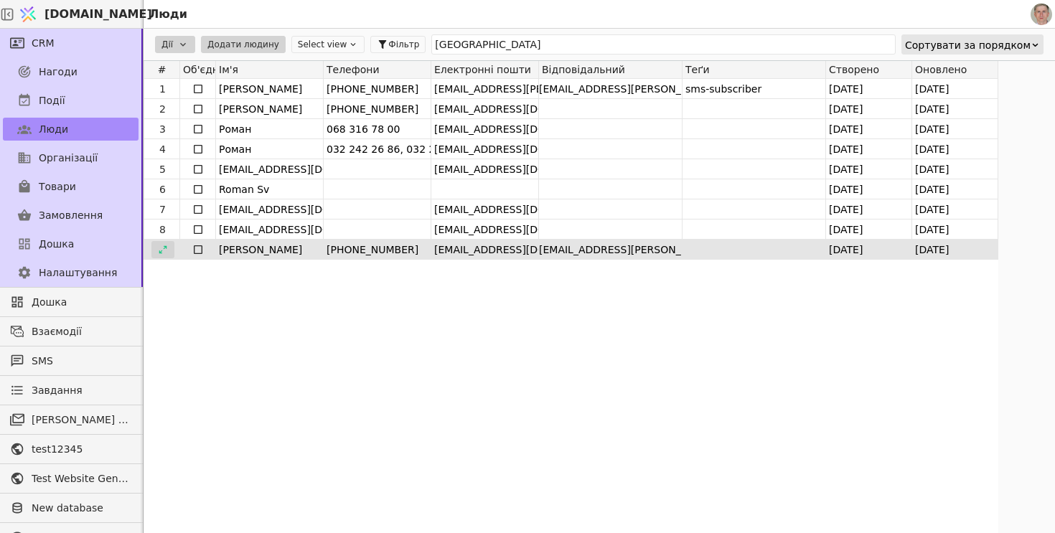
click at [160, 249] on icon at bounding box center [163, 250] width 10 height 10
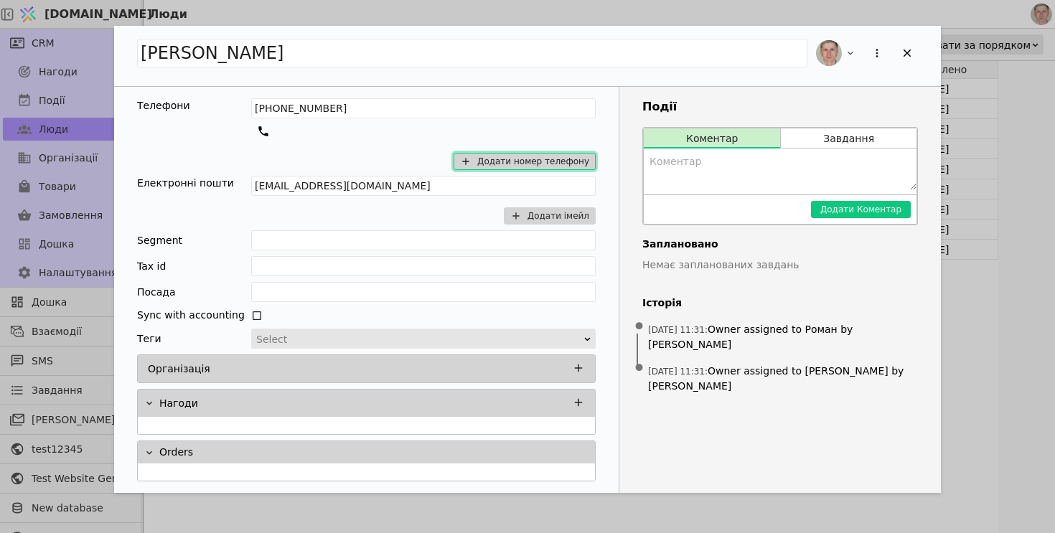
click at [534, 164] on button "Додати номер телефону" at bounding box center [525, 161] width 142 height 17
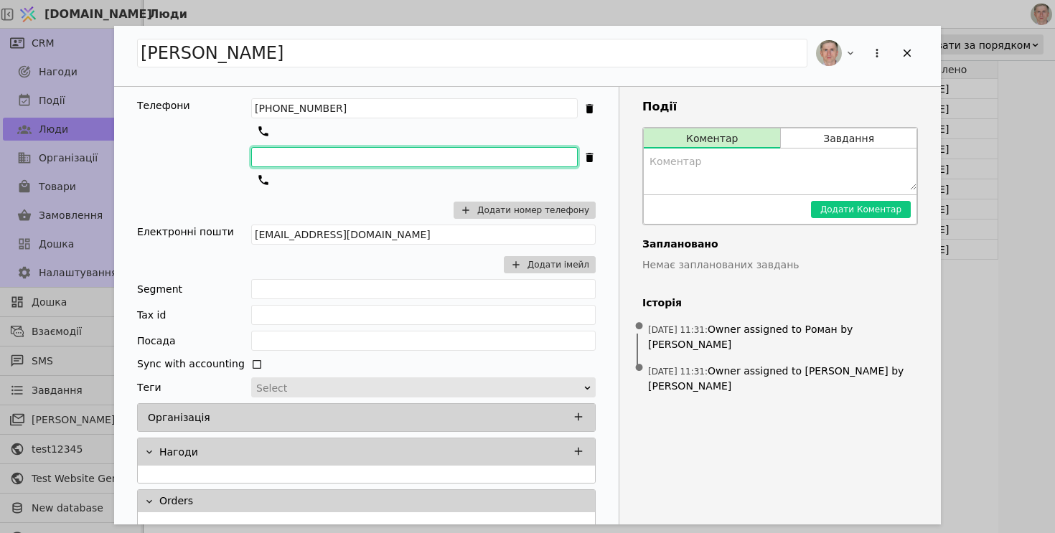
click at [332, 156] on input "Add Opportunity" at bounding box center [414, 157] width 326 height 20
type input "+380679721515"
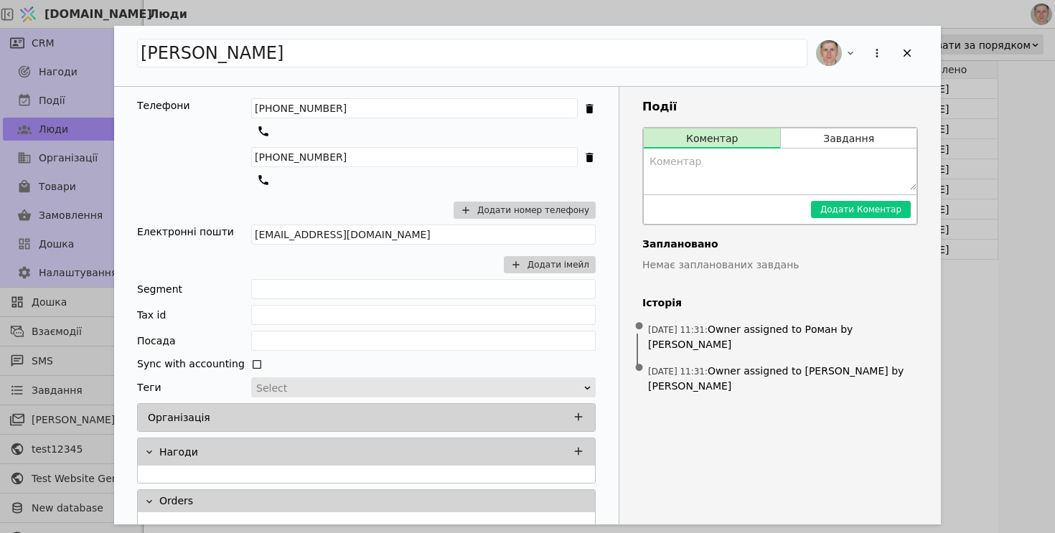
click at [379, 202] on div "+380633343494 +380679721515 Додати номер телефону" at bounding box center [423, 161] width 344 height 126
click at [904, 60] on div "Add Opportunity" at bounding box center [907, 53] width 22 height 22
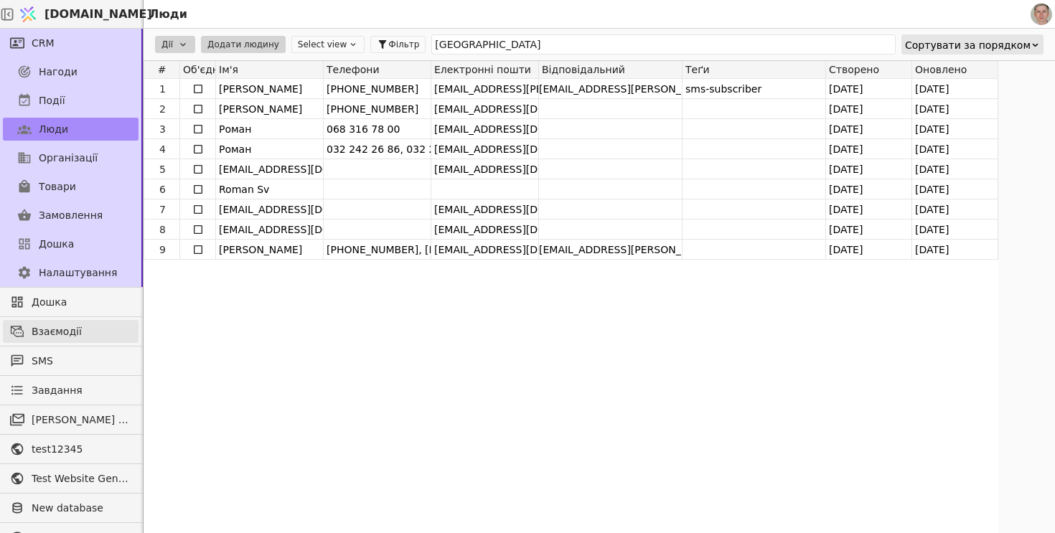
click at [75, 326] on span "Взаємодії" at bounding box center [82, 331] width 100 height 15
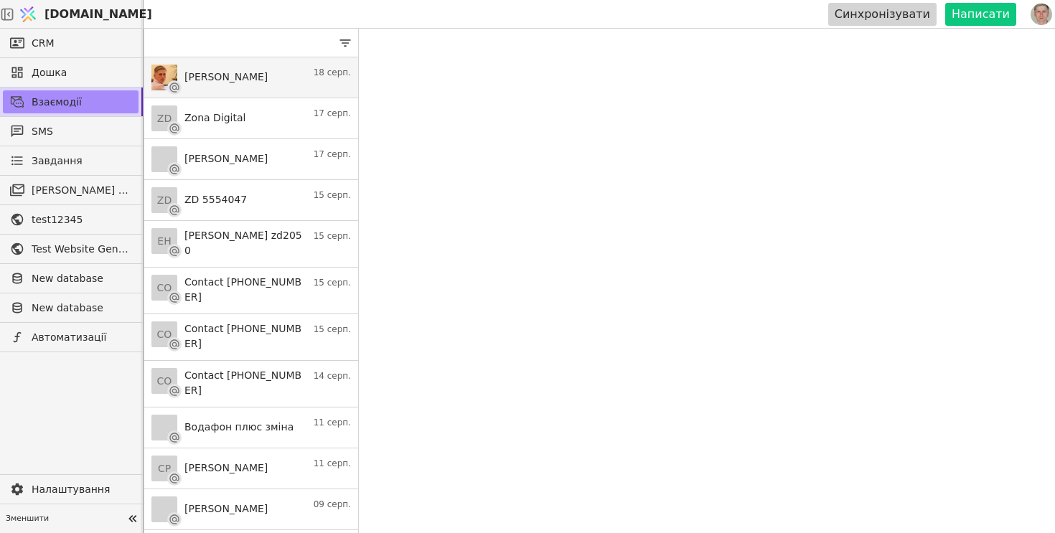
click at [259, 74] on link "Roman S 18 серп." at bounding box center [251, 77] width 214 height 41
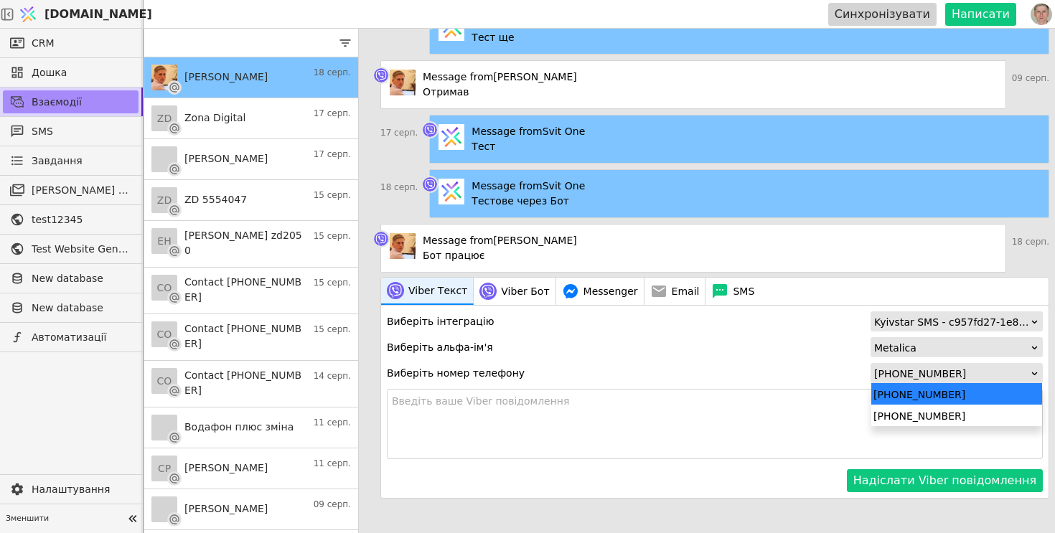
click at [925, 374] on div "+380633343494" at bounding box center [952, 374] width 156 height 20
click at [901, 413] on div "+380679721515" at bounding box center [956, 416] width 171 height 22
